Goal: Find specific page/section: Find specific page/section

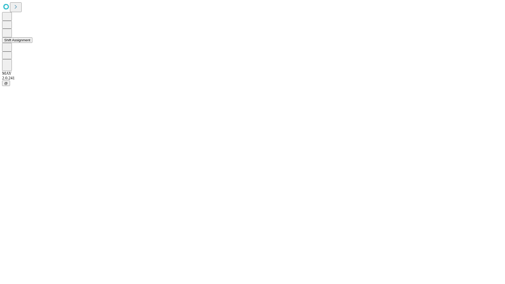
click at [32, 43] on button "Shift Assignment" at bounding box center [17, 40] width 30 height 6
